Goal: Transaction & Acquisition: Purchase product/service

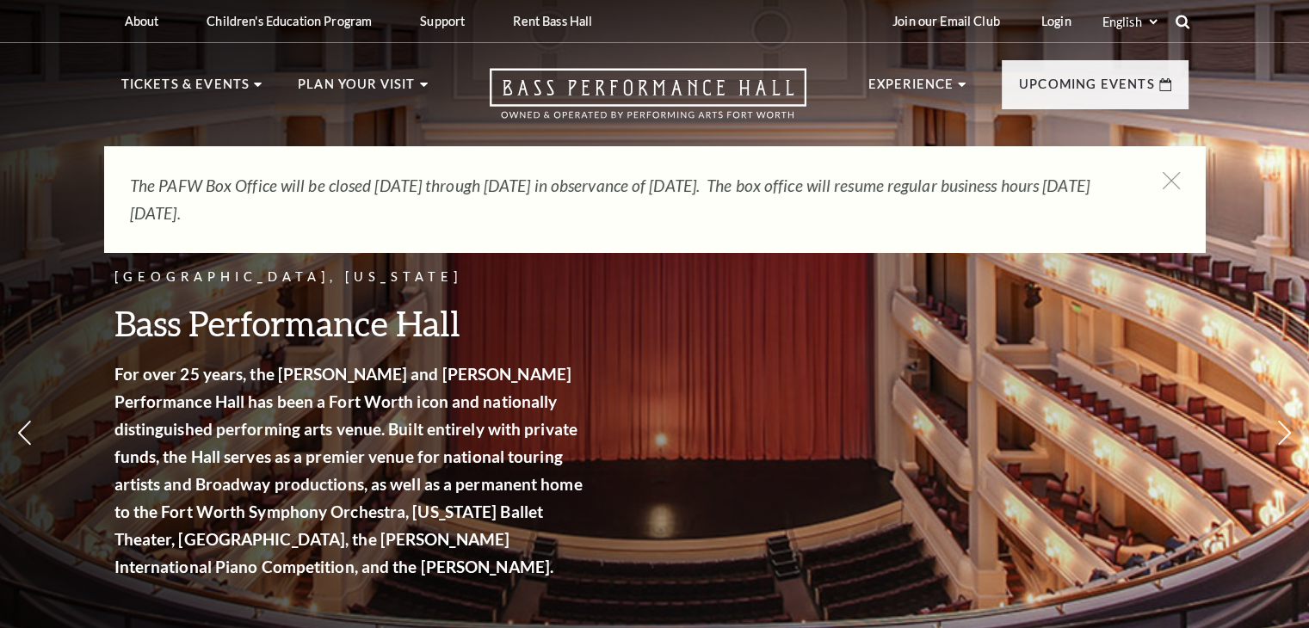
drag, startPoint x: 0, startPoint y: 0, endPoint x: 1183, endPoint y: 22, distance: 1183.3
click at [1183, 22] on icon at bounding box center [1182, 21] width 15 height 15
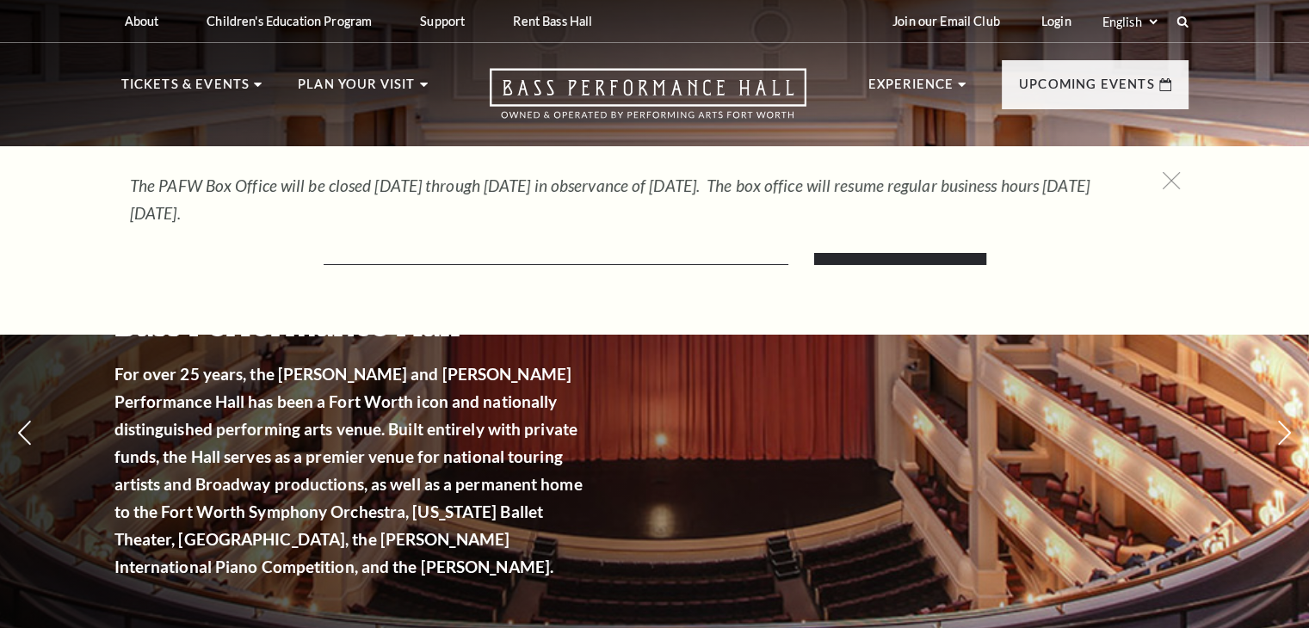
click at [645, 219] on p "The PAFW Box Office will be closed Saturday, August 30th through Monday, Septem…" at bounding box center [629, 199] width 998 height 55
click at [624, 242] on div "The PAFW Box Office will be closed Saturday, August 30th through Monday, Septem…" at bounding box center [654, 199] width 1101 height 107
click at [482, 271] on div "Search" at bounding box center [654, 240] width 1309 height 188
drag, startPoint x: 489, startPoint y: 258, endPoint x: 509, endPoint y: 250, distance: 21.3
click at [489, 258] on input "Text field" at bounding box center [556, 247] width 465 height 35
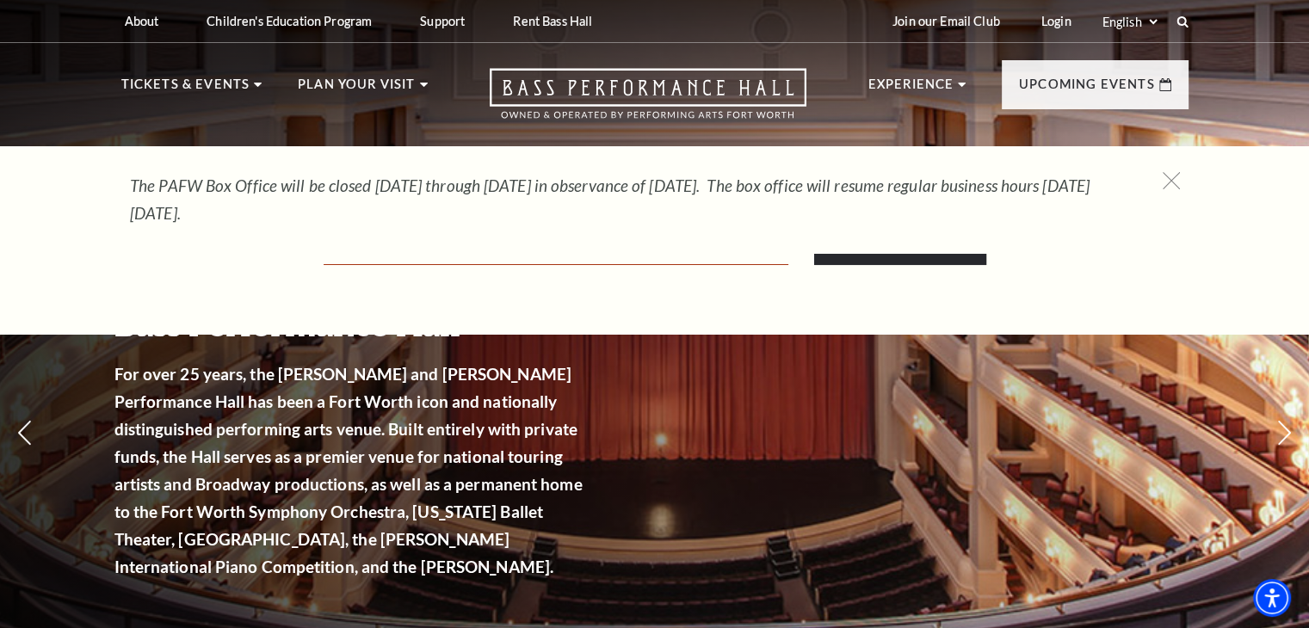
paste input "& Juliet"
type input "& Juliet"
click at [814, 217] on input "Search" at bounding box center [900, 241] width 172 height 48
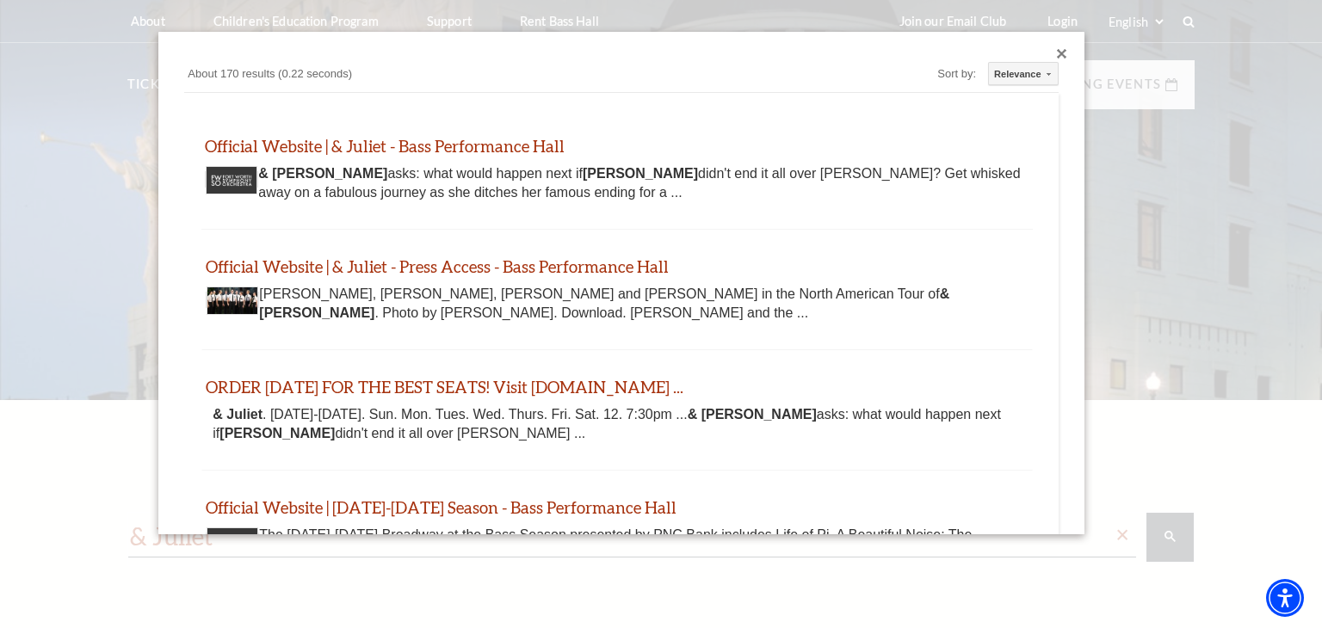
click at [272, 157] on div "Official Website | & Juliet - Bass Performance Hall www.basshall.com https://ww…" at bounding box center [616, 169] width 830 height 67
click at [263, 146] on link "Official Website | & Juliet - Bass Performance Hall" at bounding box center [385, 146] width 360 height 20
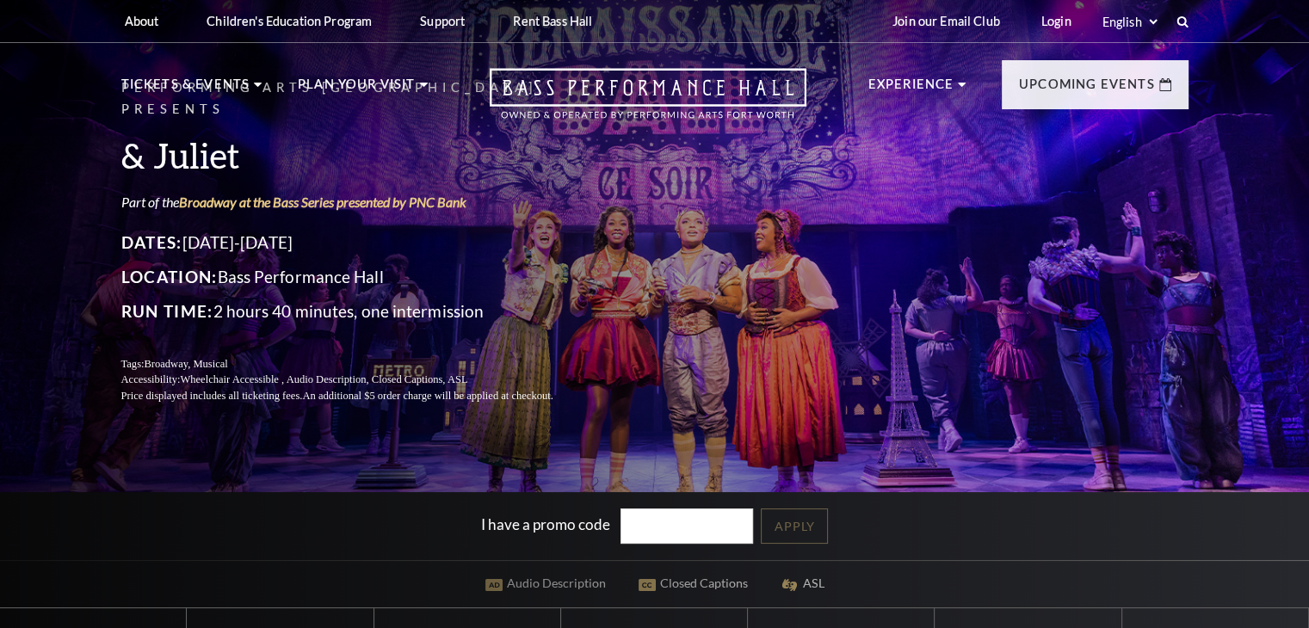
scroll to position [430, 0]
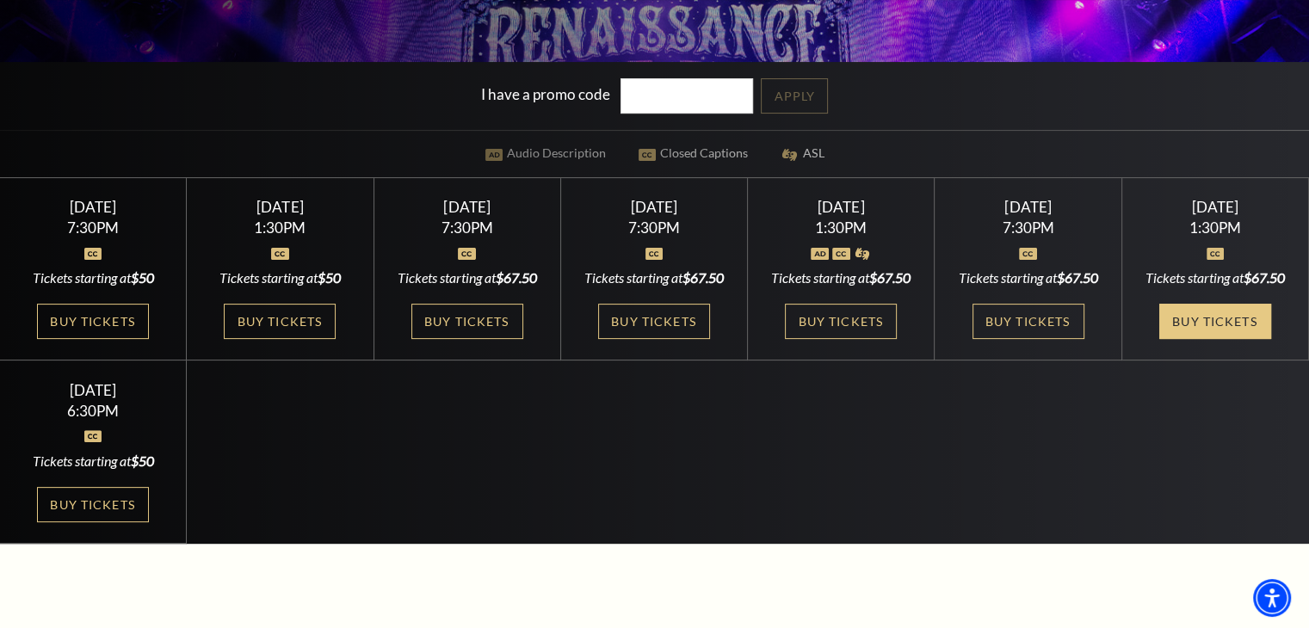
click at [1218, 335] on link "Buy Tickets" at bounding box center [1215, 321] width 112 height 35
click at [1215, 339] on link "Buy Tickets" at bounding box center [1215, 321] width 112 height 35
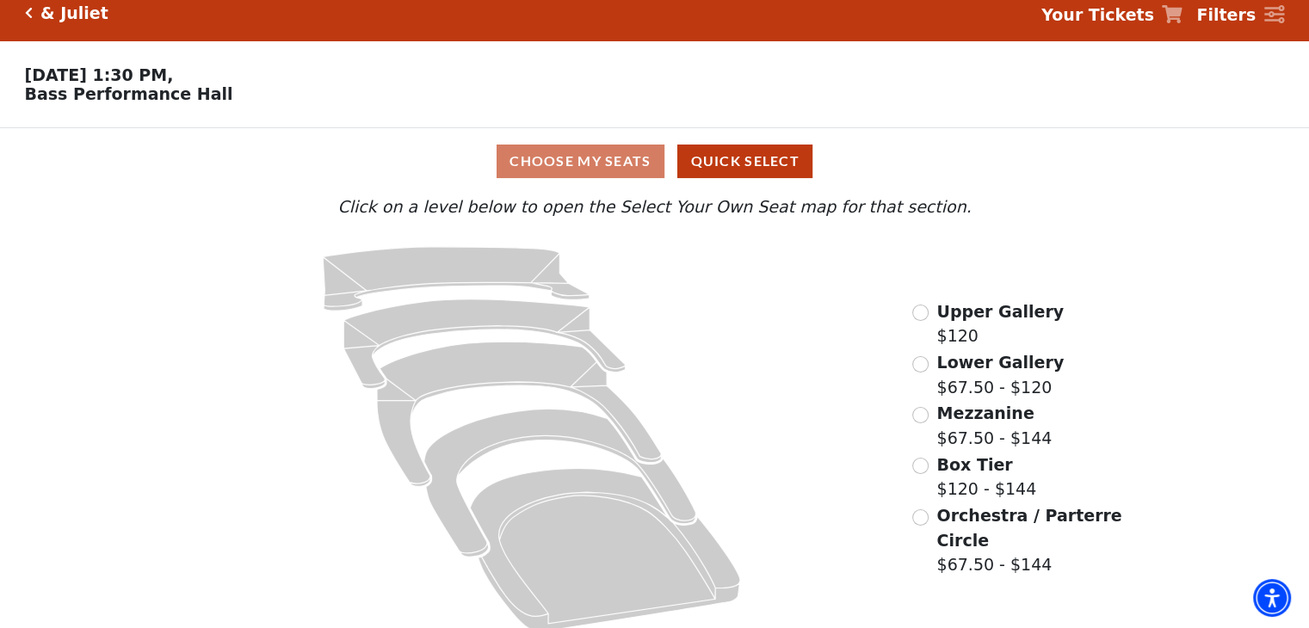
scroll to position [35, 0]
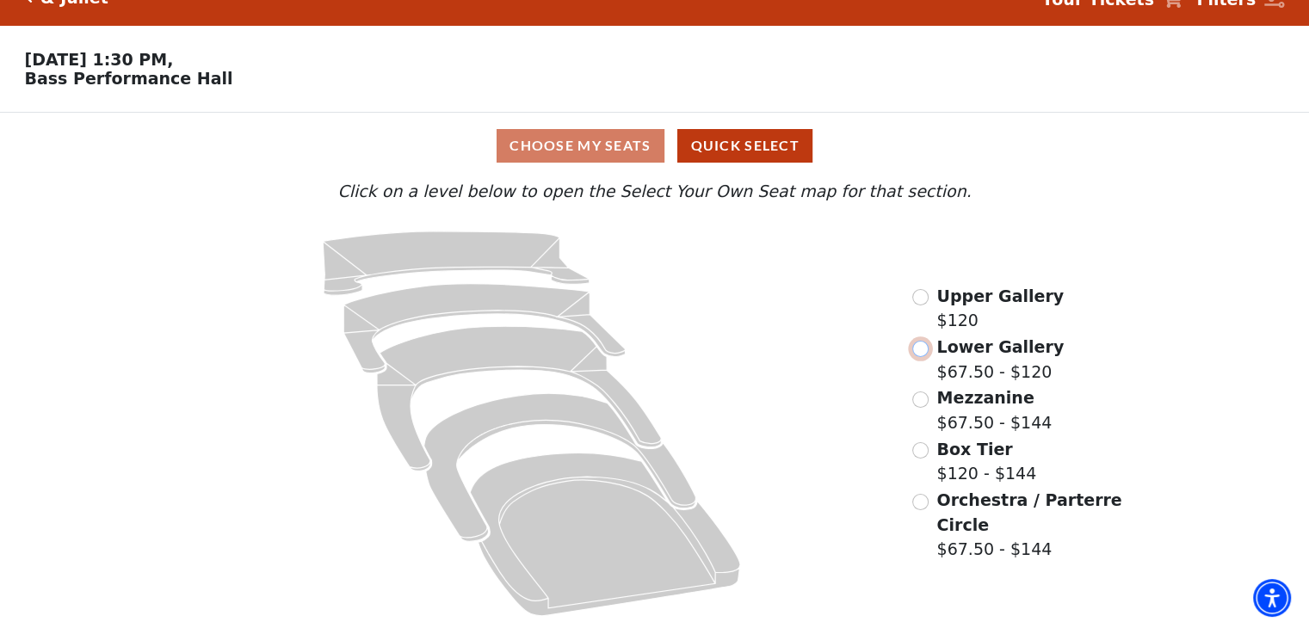
click at [922, 348] on input "Lower Gallery$67.50 - $120\a" at bounding box center [920, 349] width 16 height 16
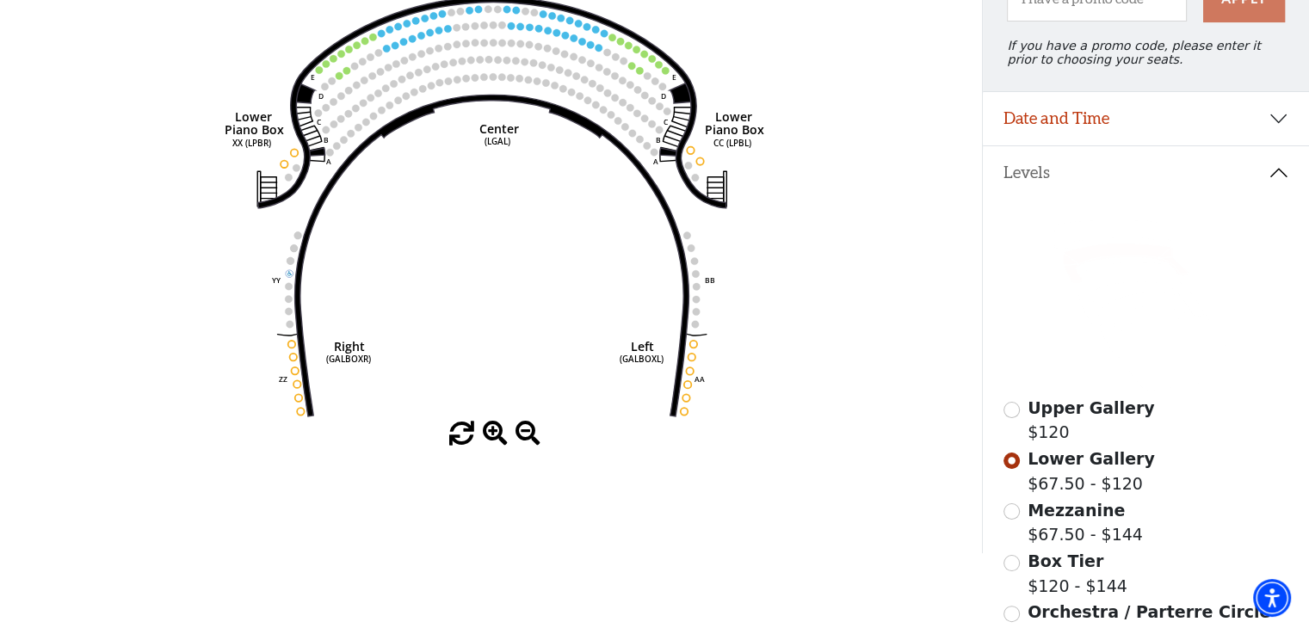
scroll to position [79, 0]
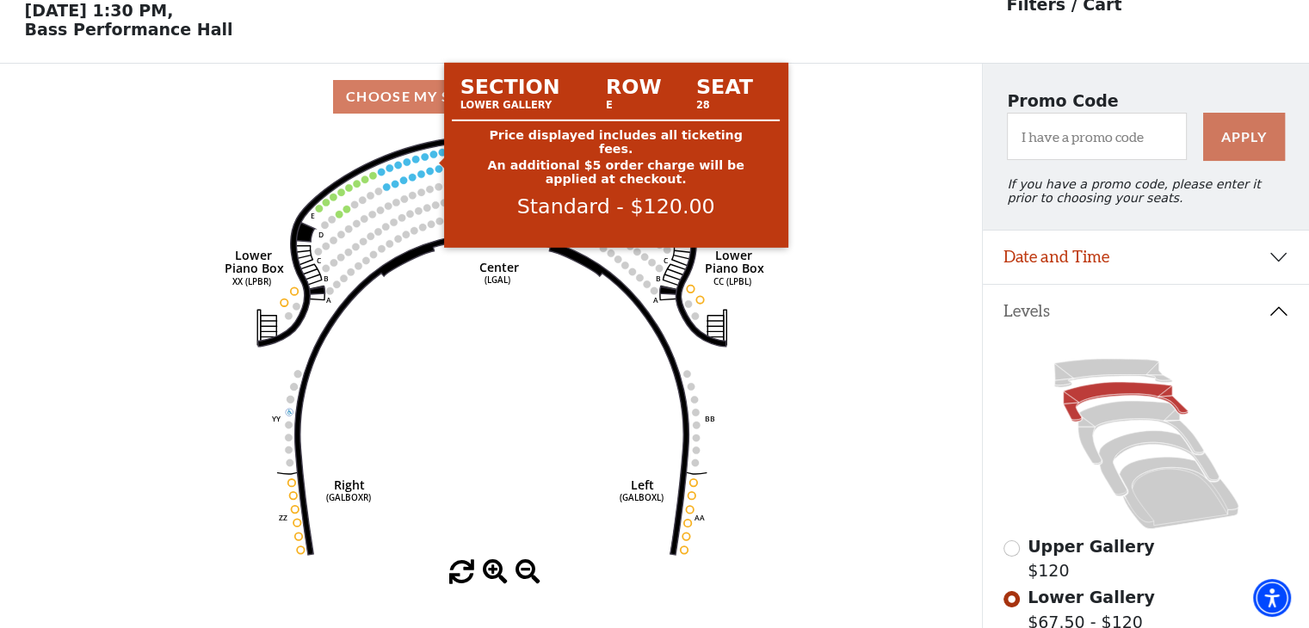
click at [435, 157] on circle at bounding box center [433, 154] width 7 height 7
